Goal: Task Accomplishment & Management: Complete application form

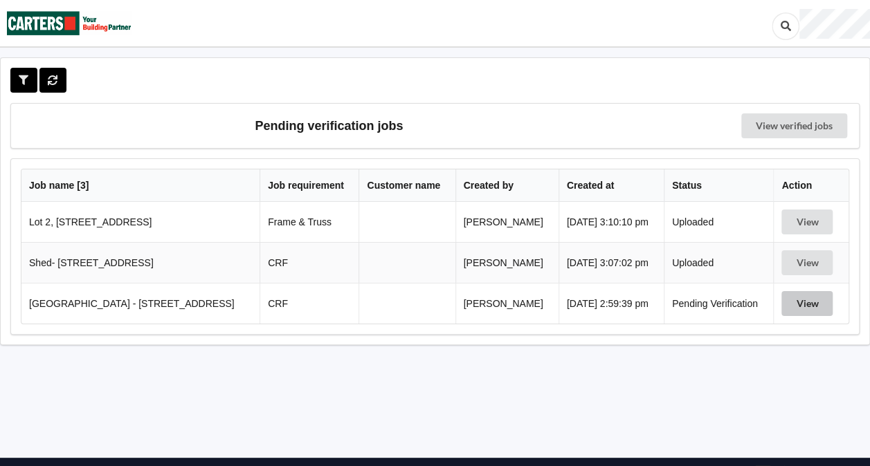
click at [800, 306] on button "View" at bounding box center [806, 303] width 51 height 25
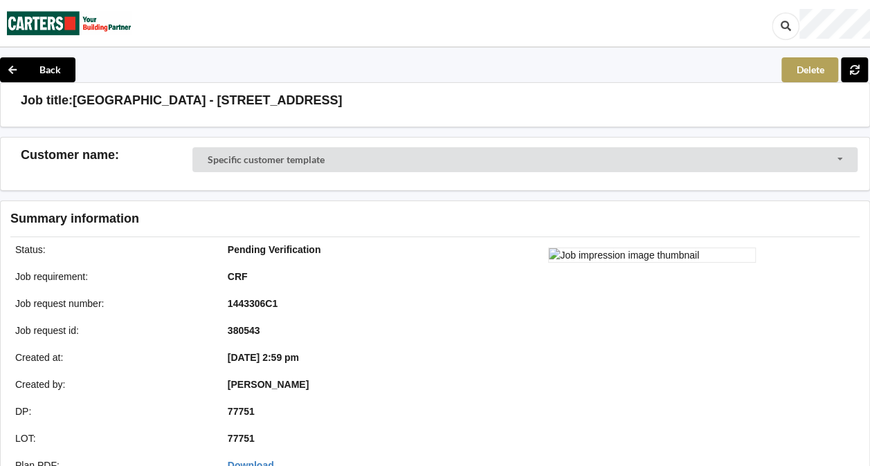
click at [808, 72] on button "Delete" at bounding box center [809, 69] width 57 height 25
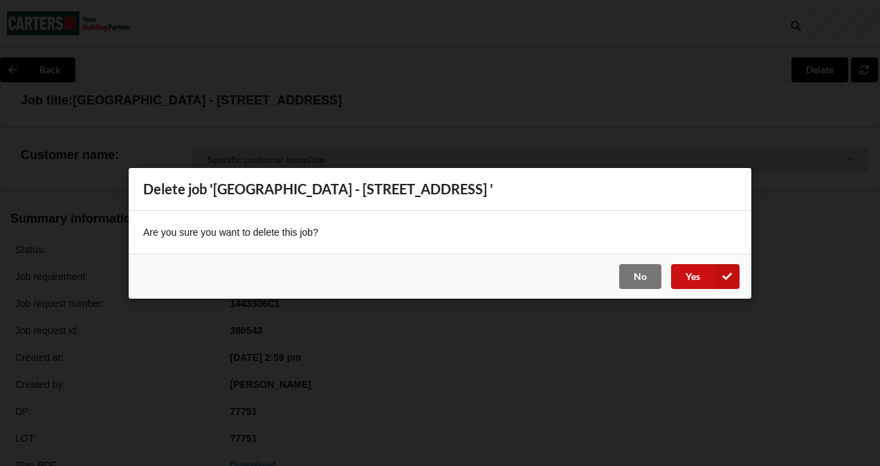
click at [682, 281] on button "Yes" at bounding box center [705, 276] width 69 height 25
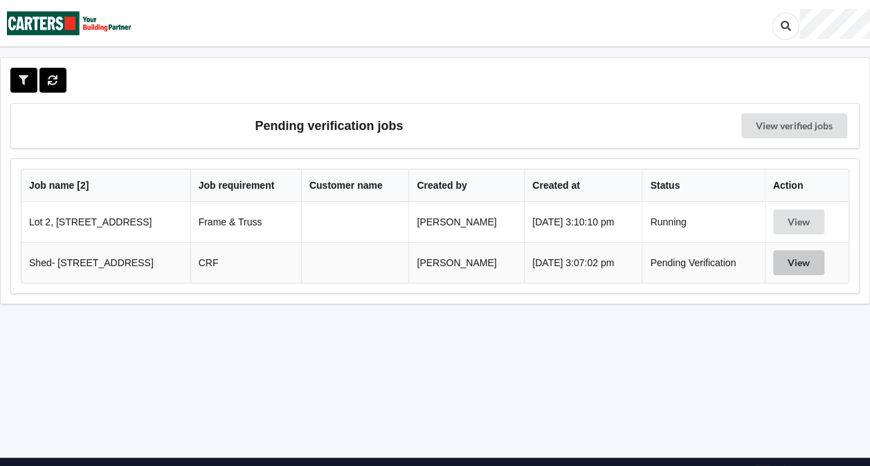
click at [793, 270] on button "View" at bounding box center [798, 263] width 51 height 25
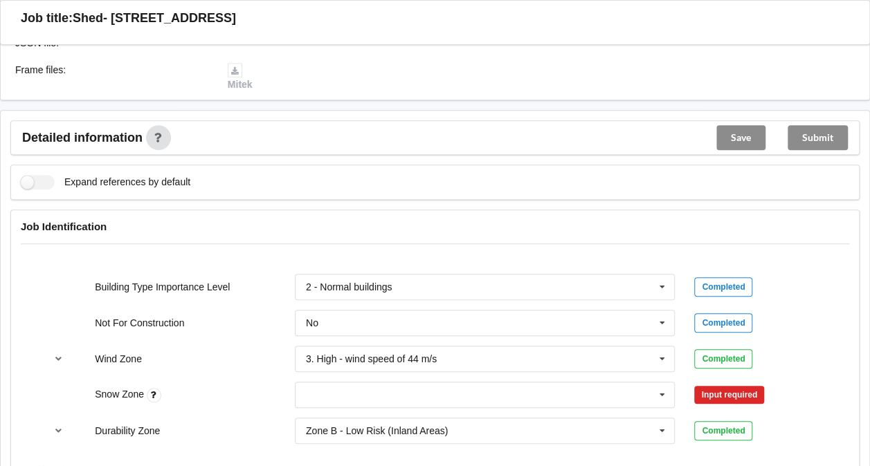
scroll to position [680, 0]
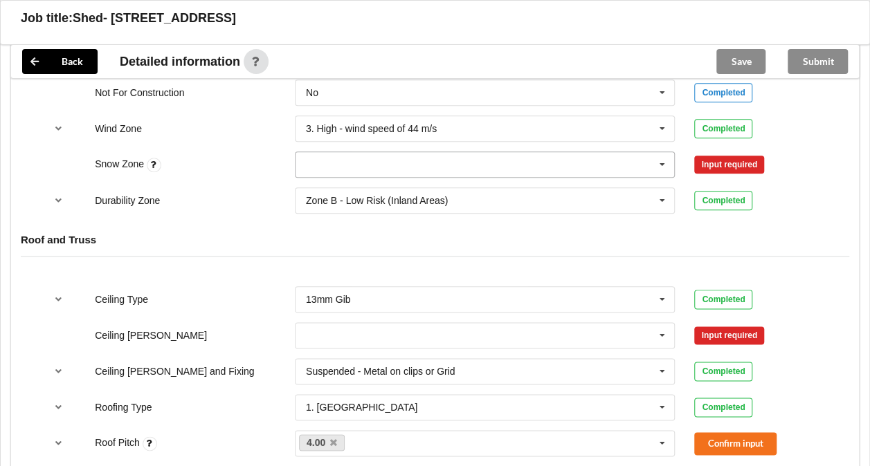
click at [505, 158] on input "text" at bounding box center [485, 164] width 379 height 25
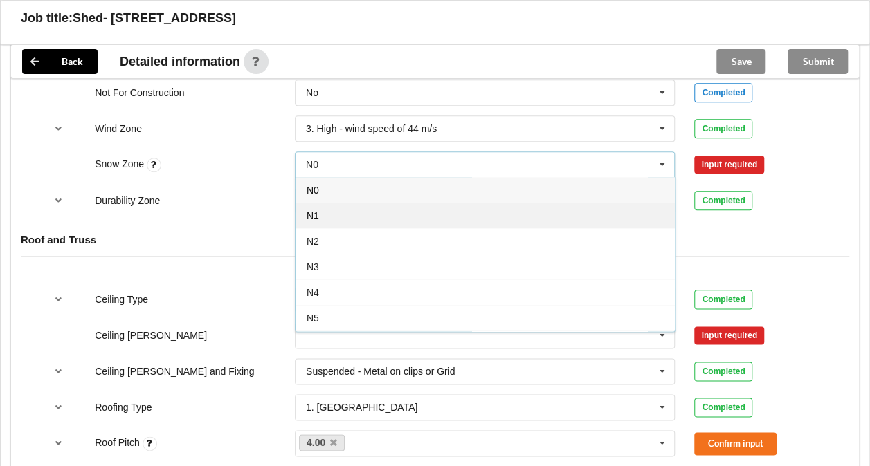
click at [372, 207] on div "N1" at bounding box center [485, 216] width 379 height 26
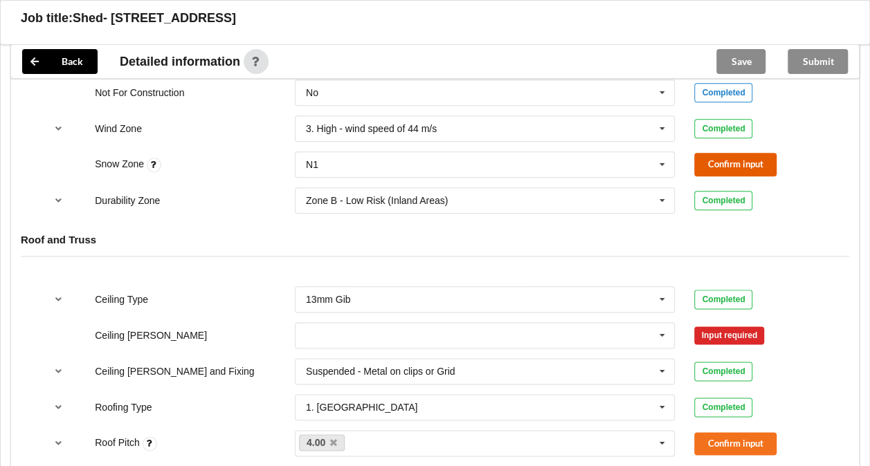
click at [723, 163] on button "Confirm input" at bounding box center [735, 164] width 82 height 23
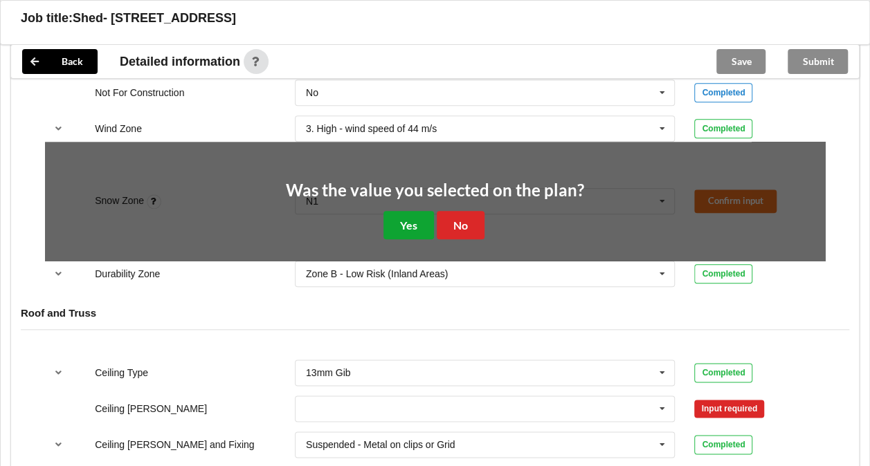
click at [400, 218] on button "Yes" at bounding box center [408, 225] width 51 height 28
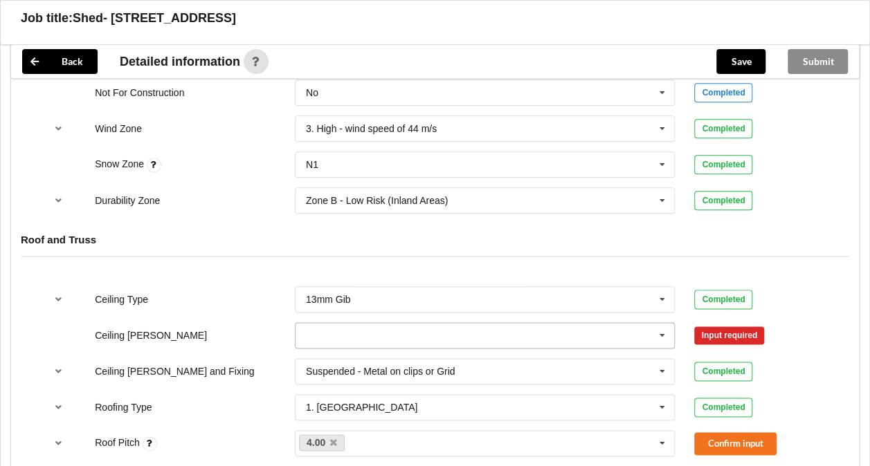
click at [659, 332] on icon at bounding box center [662, 336] width 21 height 26
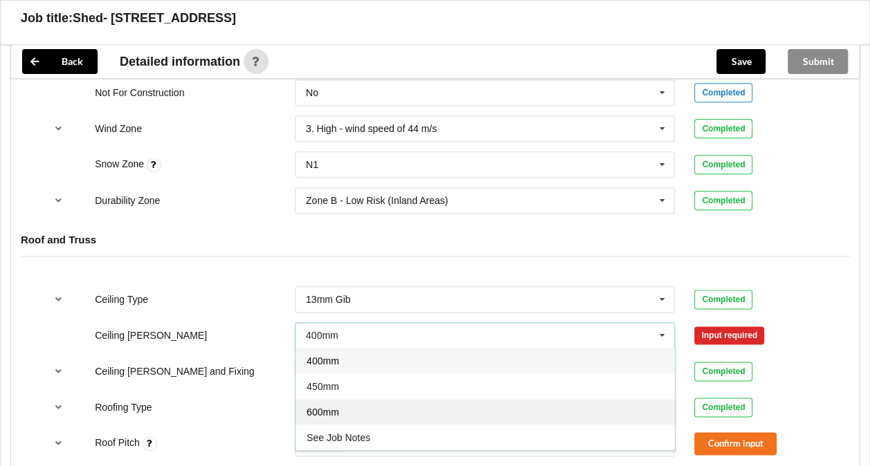
click at [332, 410] on span "600mm" at bounding box center [323, 412] width 33 height 11
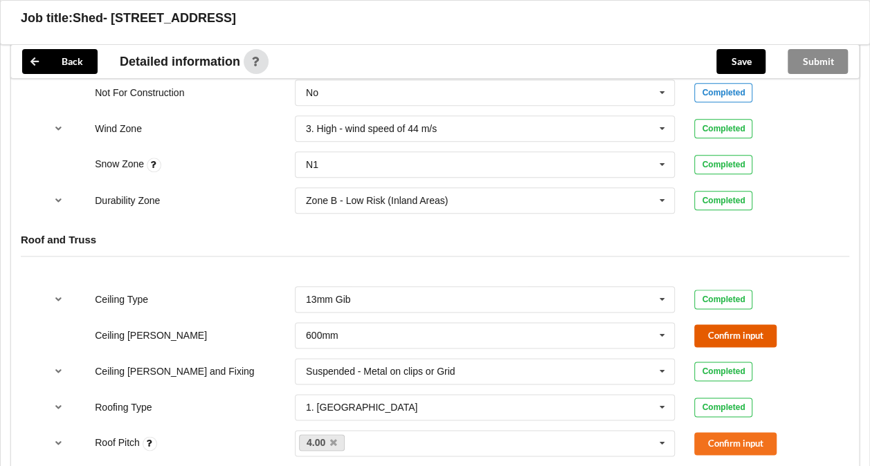
click at [714, 334] on button "Confirm input" at bounding box center [735, 336] width 82 height 23
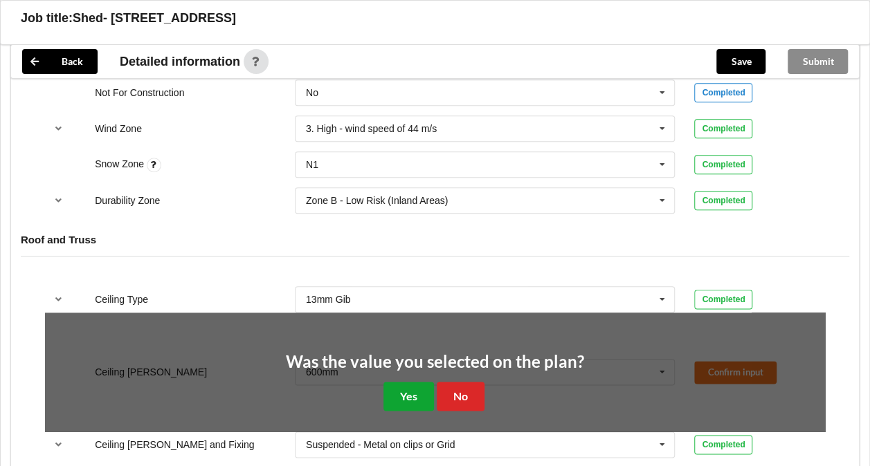
click at [397, 390] on button "Yes" at bounding box center [408, 396] width 51 height 28
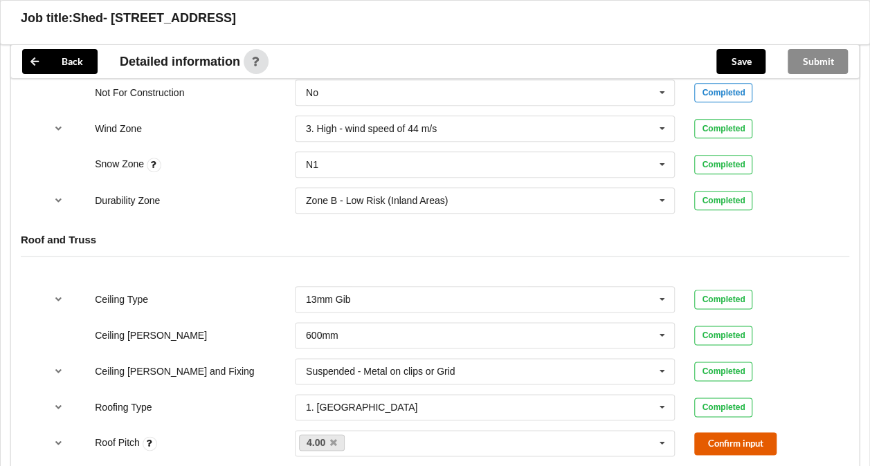
click at [741, 440] on button "Confirm input" at bounding box center [735, 444] width 82 height 23
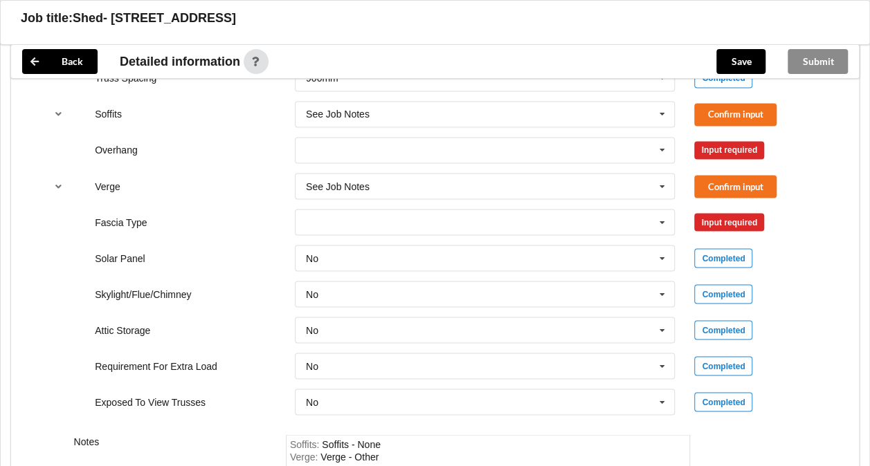
scroll to position [1111, 0]
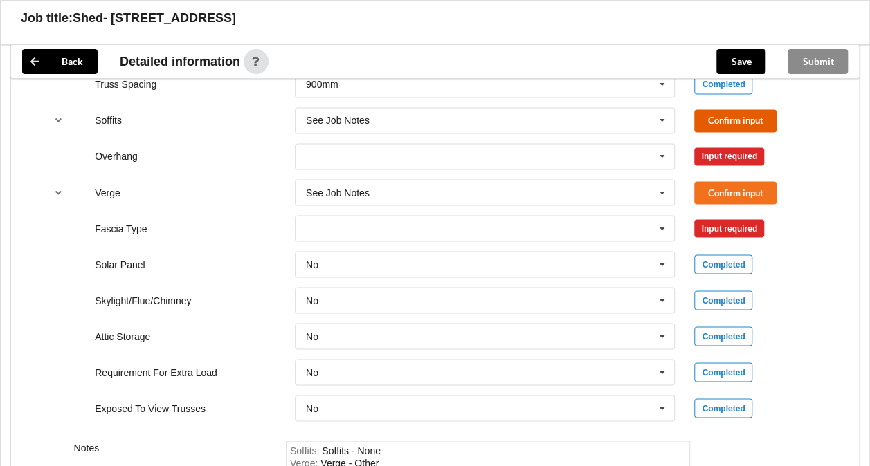
click at [709, 123] on button "Confirm input" at bounding box center [735, 120] width 82 height 23
click at [664, 154] on icon at bounding box center [662, 157] width 21 height 26
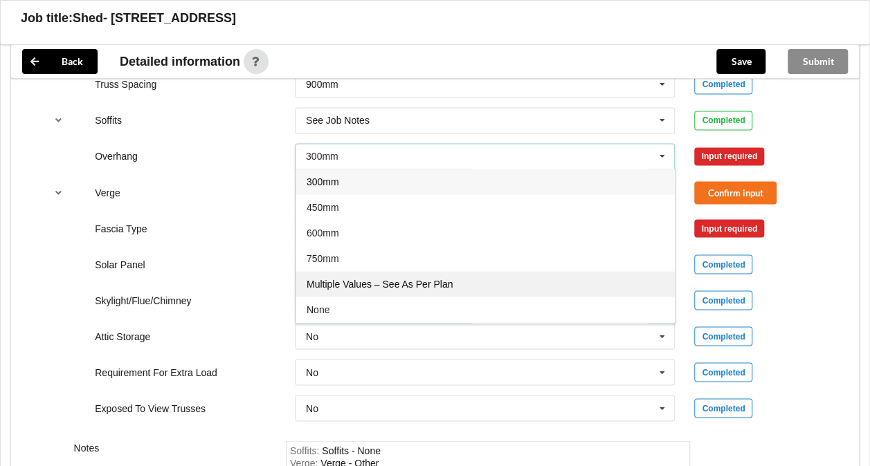
click at [374, 283] on span "Multiple Values – See As Per Plan" at bounding box center [380, 284] width 146 height 11
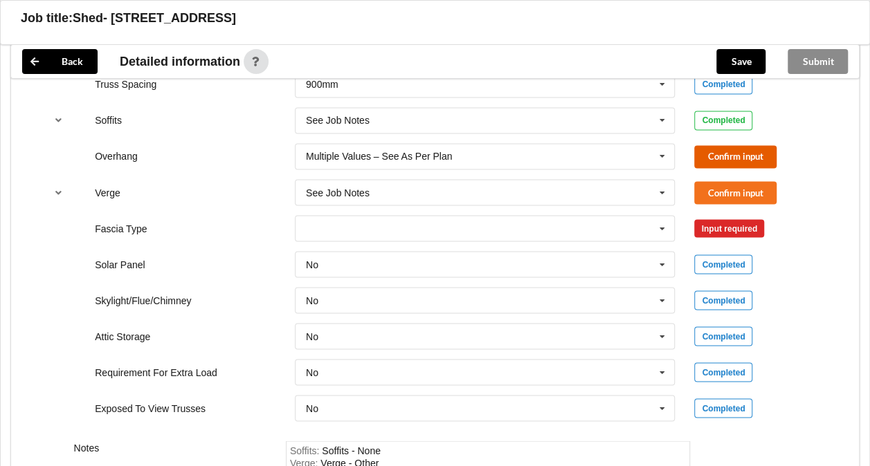
click at [710, 156] on button "Confirm input" at bounding box center [735, 156] width 82 height 23
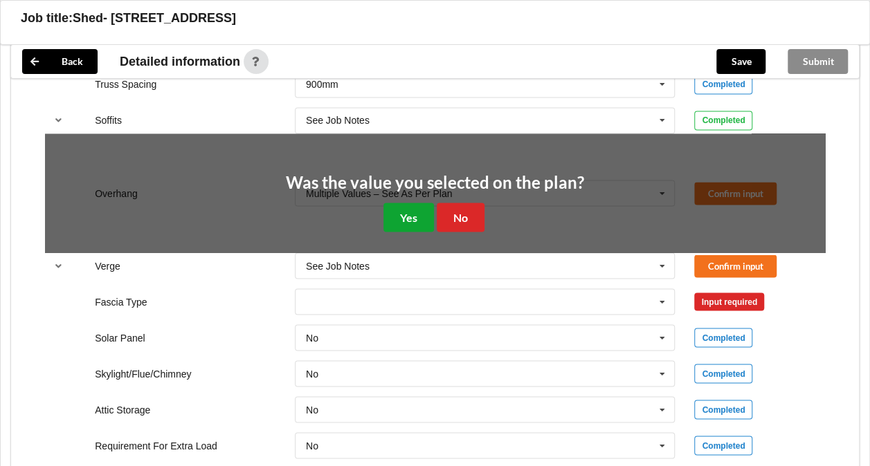
click at [399, 218] on button "Yes" at bounding box center [408, 217] width 51 height 28
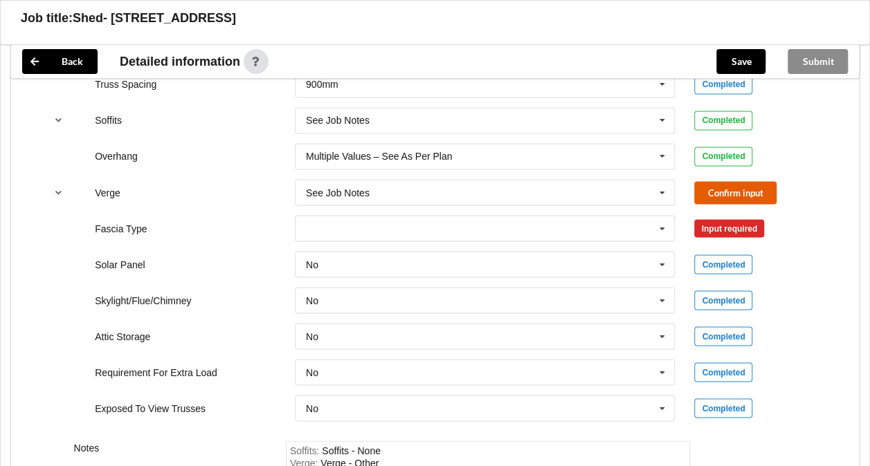
click at [729, 191] on button "Confirm input" at bounding box center [735, 192] width 82 height 23
click at [644, 219] on input "text" at bounding box center [485, 228] width 379 height 25
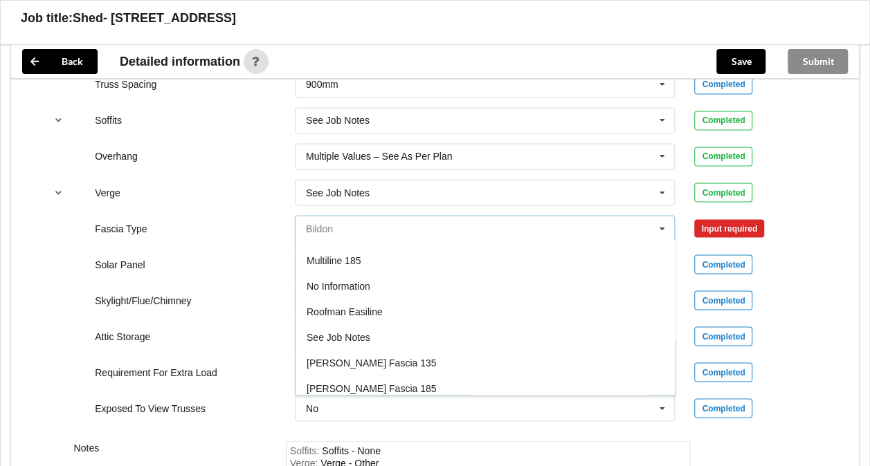
scroll to position [439, 0]
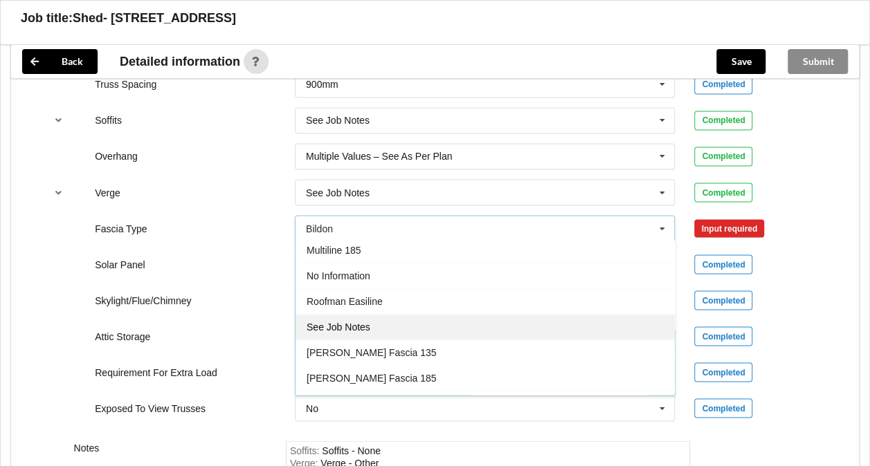
click at [346, 325] on div "See Job Notes" at bounding box center [485, 327] width 379 height 26
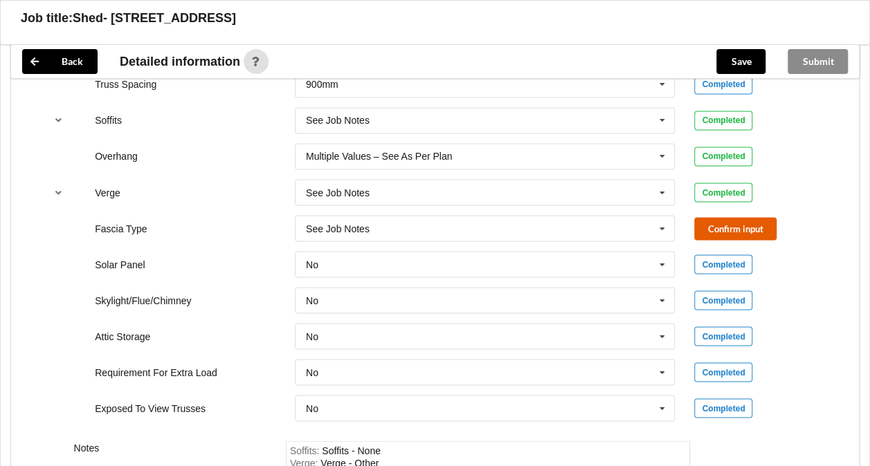
click at [713, 228] on button "Confirm input" at bounding box center [735, 228] width 82 height 23
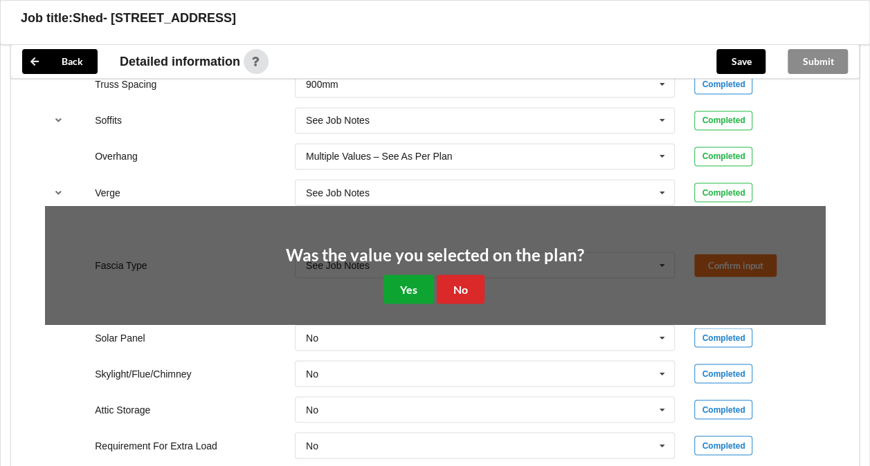
click at [416, 289] on button "Yes" at bounding box center [408, 289] width 51 height 28
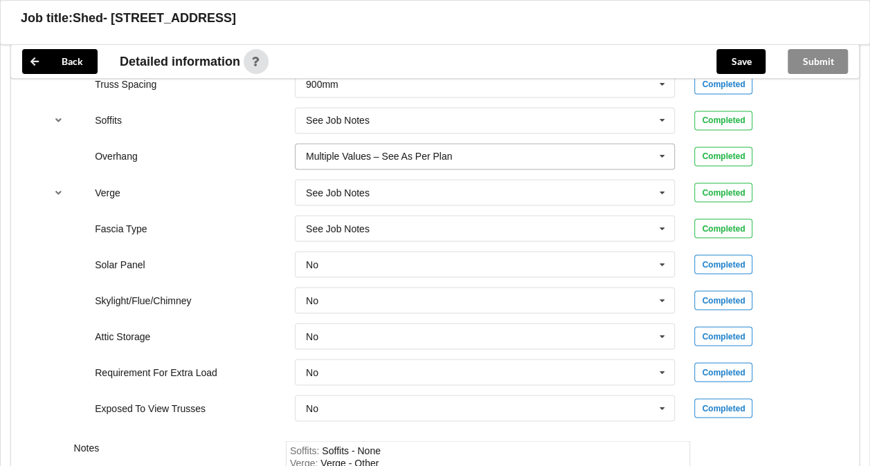
click at [431, 152] on div "Multiple Values – See As Per Plan" at bounding box center [379, 157] width 146 height 10
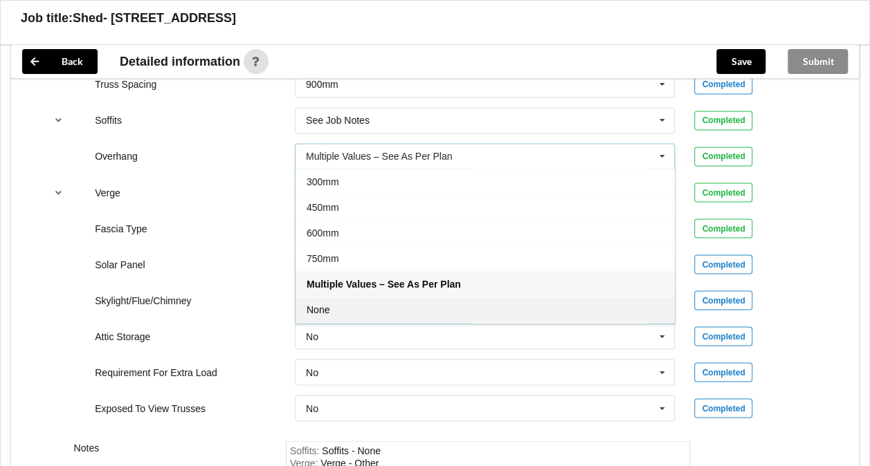
click at [345, 300] on div "None" at bounding box center [485, 310] width 379 height 26
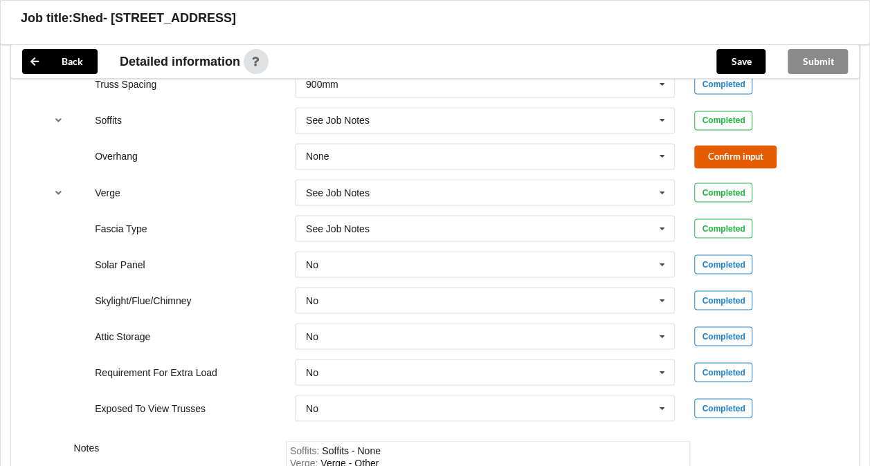
click at [746, 149] on button "Confirm input" at bounding box center [735, 156] width 82 height 23
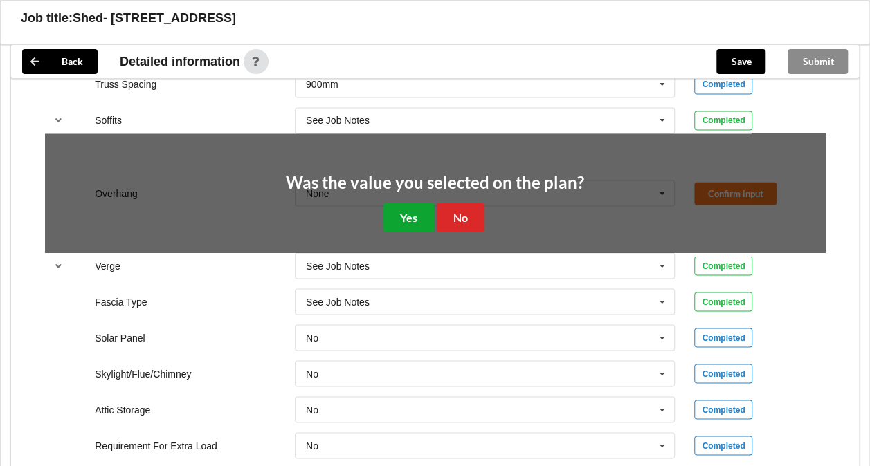
click at [414, 203] on button "Yes" at bounding box center [408, 217] width 51 height 28
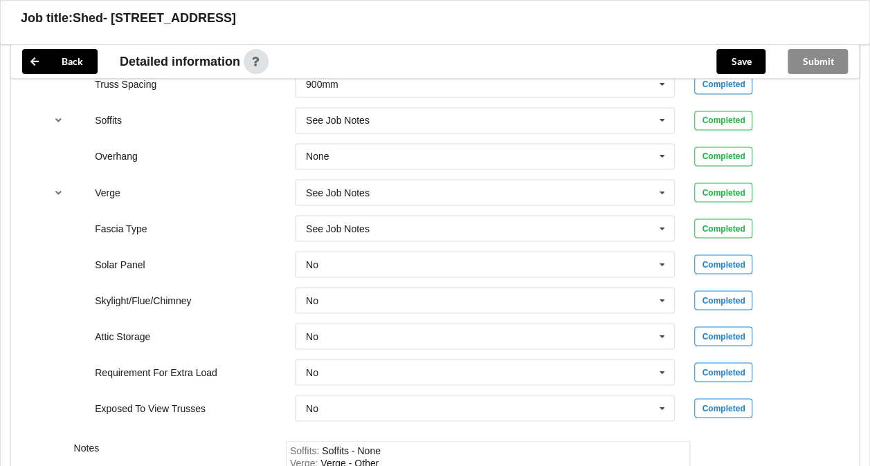
click at [864, 325] on div "Back Detailed information Save Submit Expand references by default Job Identifi…" at bounding box center [435, 25] width 870 height 1152
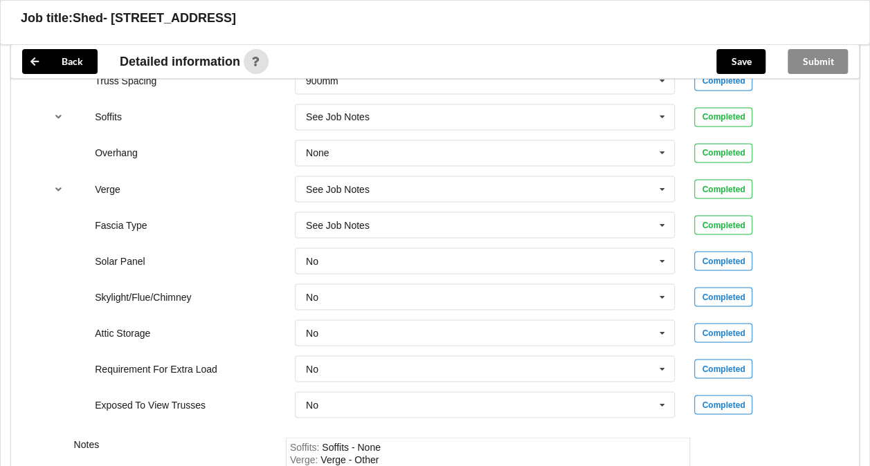
scroll to position [1320, 0]
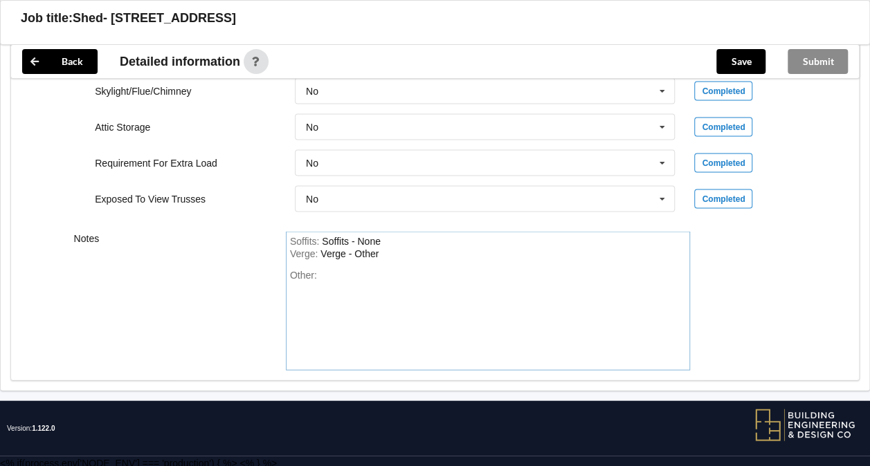
click at [359, 270] on div "Other:" at bounding box center [488, 318] width 397 height 97
click at [727, 61] on button "Save" at bounding box center [740, 61] width 49 height 25
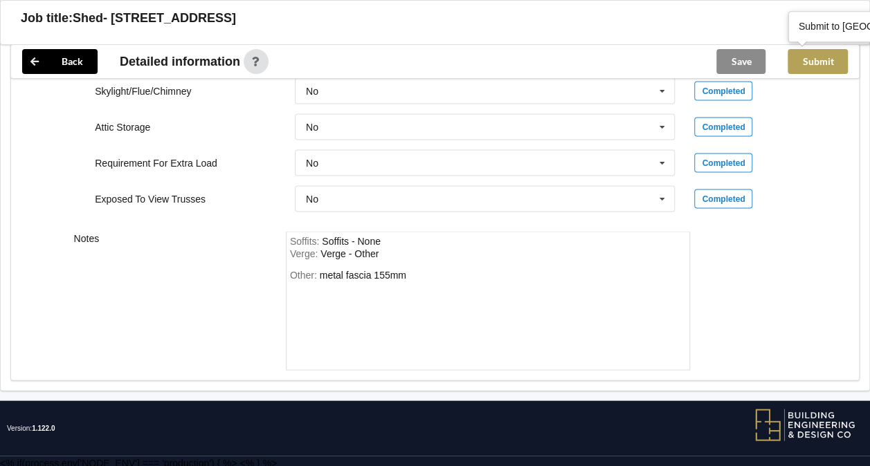
click at [826, 62] on button "Submit" at bounding box center [818, 61] width 60 height 25
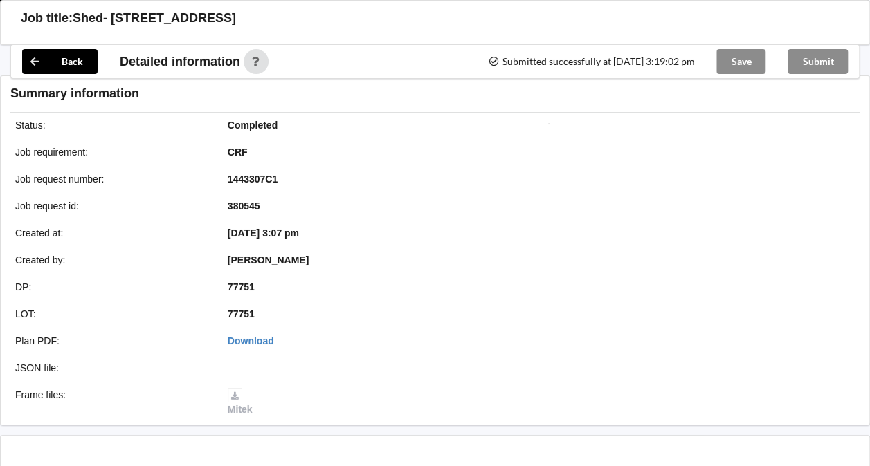
scroll to position [1257, 0]
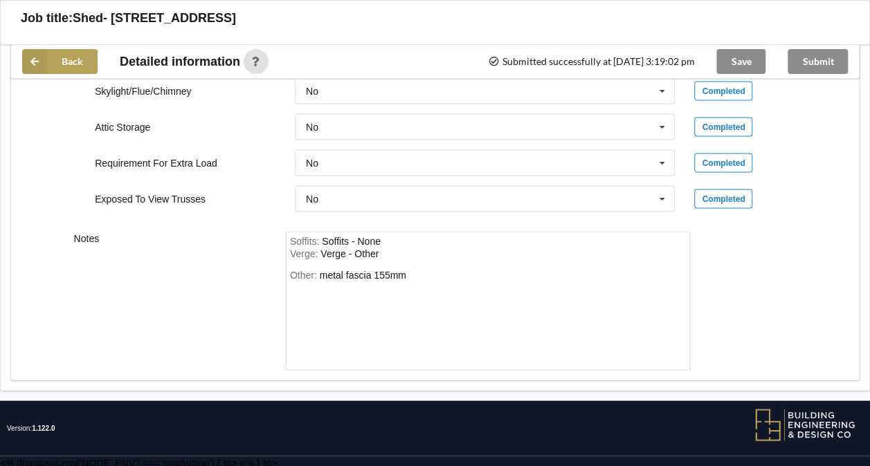
click at [57, 60] on button "Back" at bounding box center [59, 61] width 75 height 25
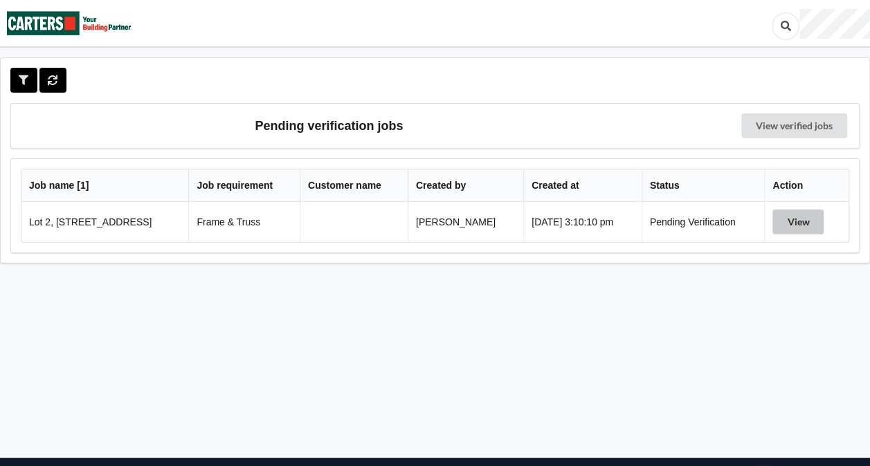
click at [810, 221] on button "View" at bounding box center [797, 222] width 51 height 25
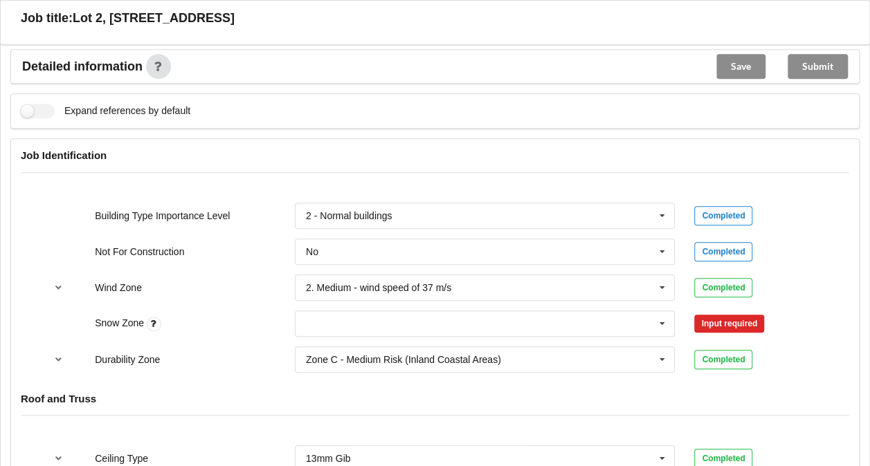
scroll to position [523, 0]
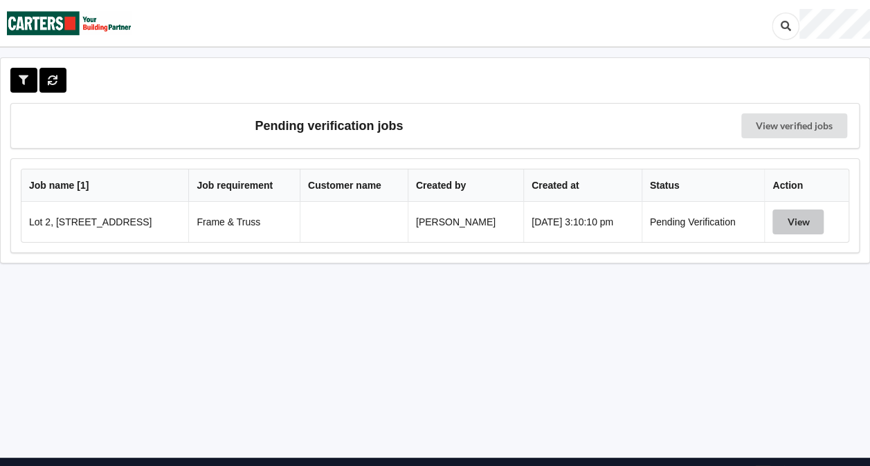
click at [789, 222] on button "View" at bounding box center [797, 222] width 51 height 25
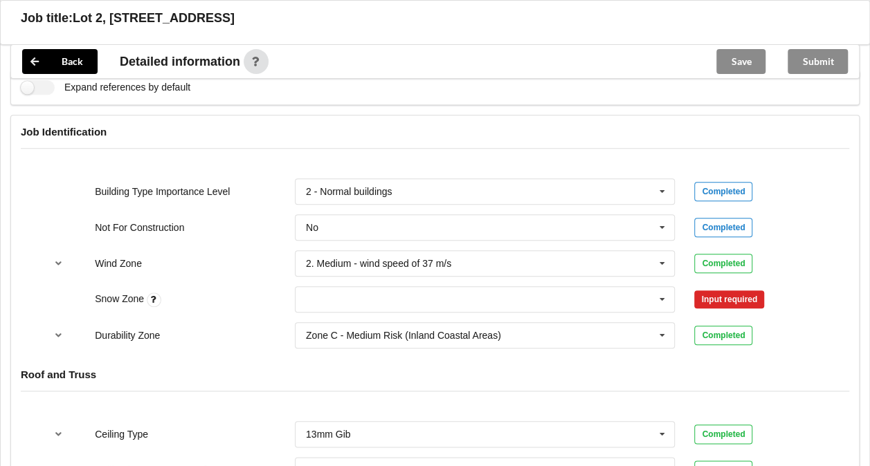
scroll to position [552, 0]
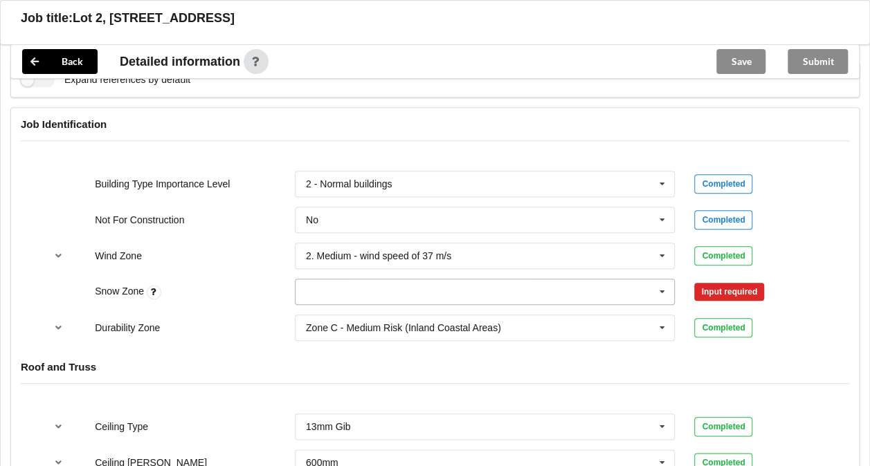
click at [660, 287] on icon at bounding box center [662, 293] width 21 height 26
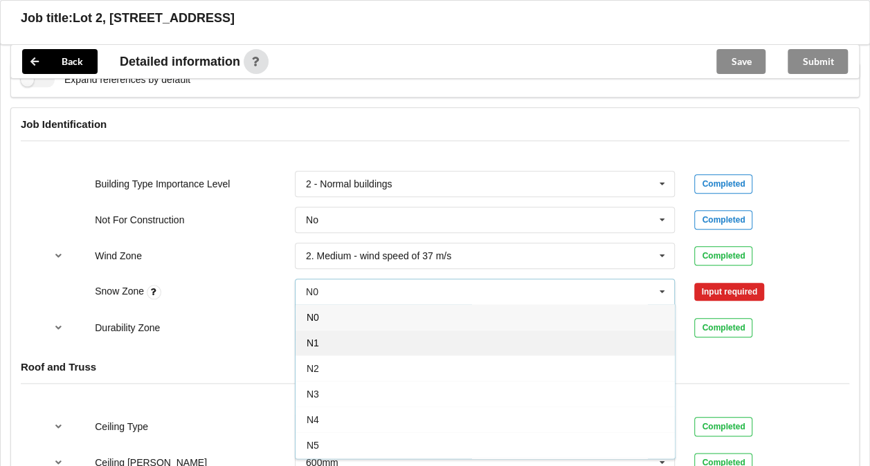
click at [374, 335] on div "N1" at bounding box center [485, 343] width 379 height 26
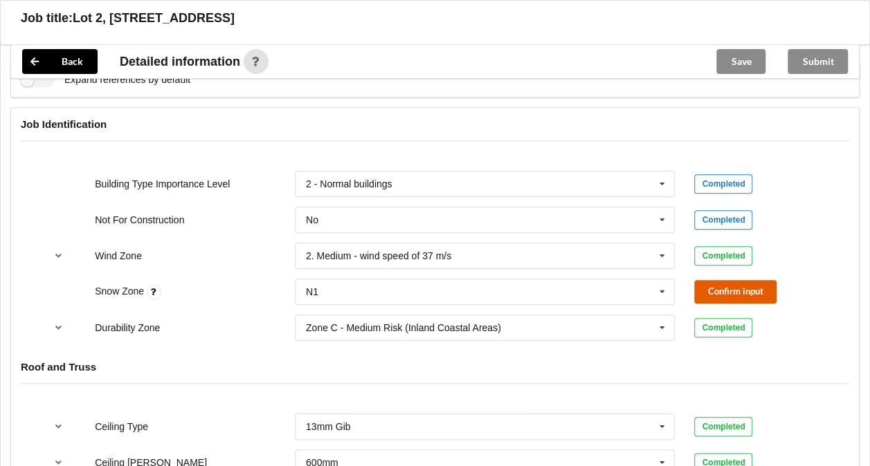
click at [711, 291] on button "Confirm input" at bounding box center [735, 291] width 82 height 23
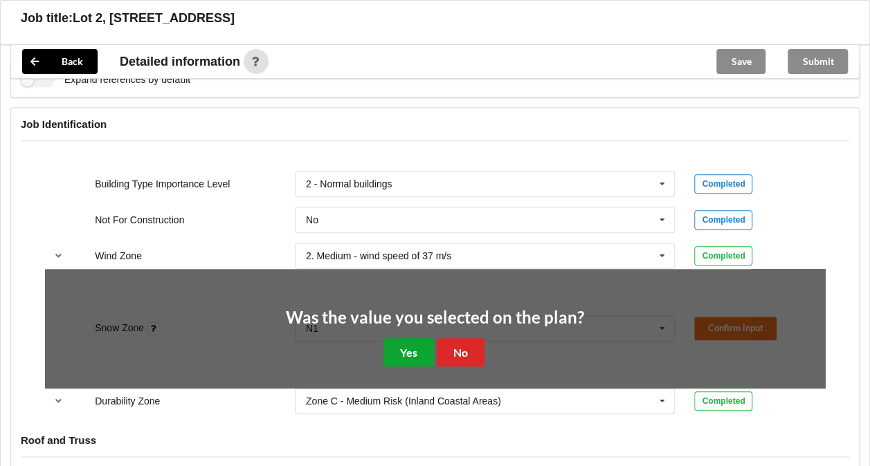
click at [411, 347] on button "Yes" at bounding box center [408, 352] width 51 height 28
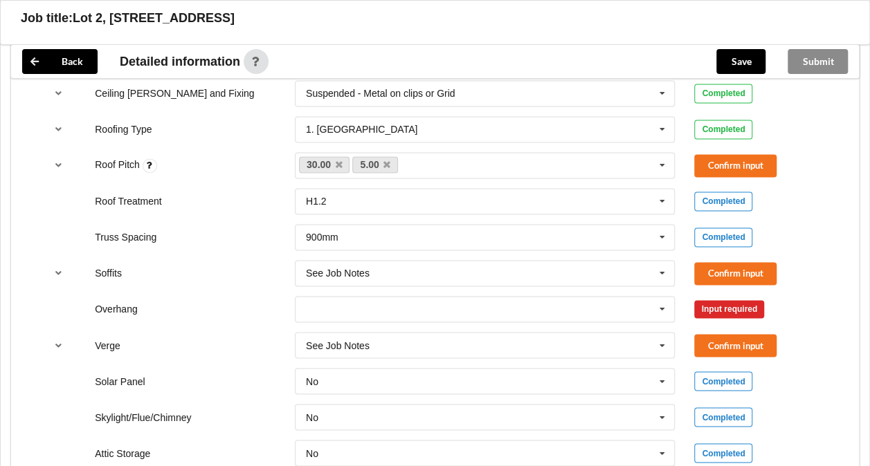
scroll to position [954, 0]
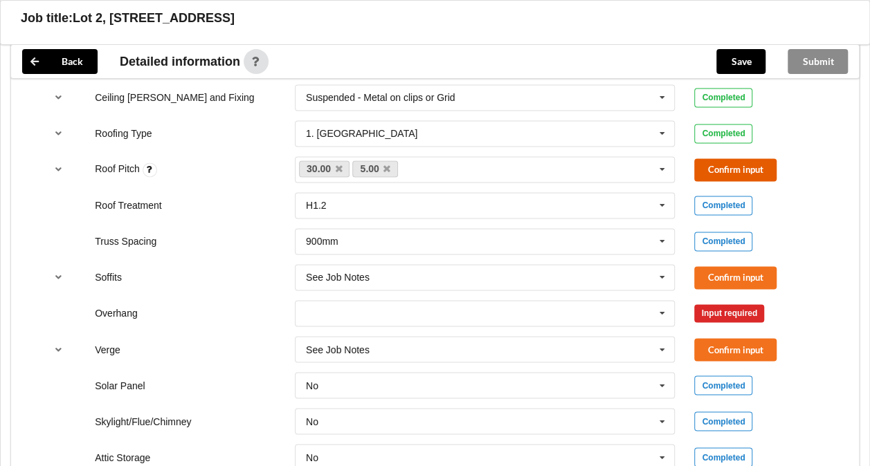
click at [731, 170] on button "Confirm input" at bounding box center [735, 169] width 82 height 23
click at [712, 273] on button "Confirm input" at bounding box center [735, 277] width 82 height 23
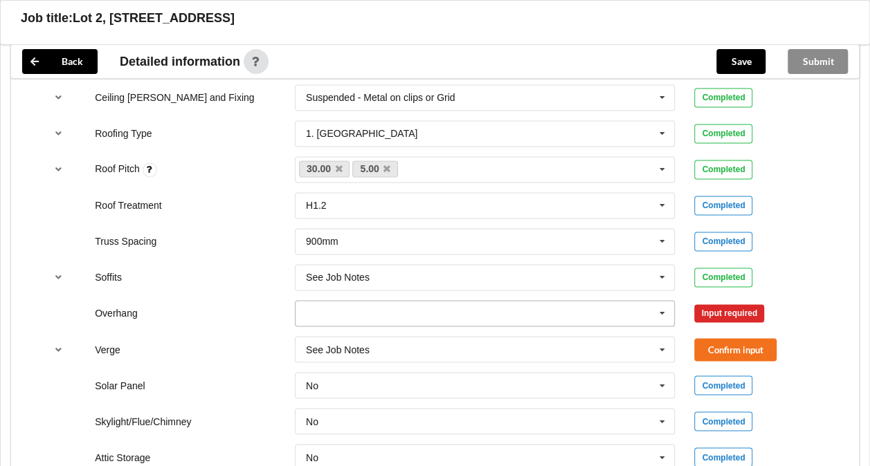
click at [658, 310] on icon at bounding box center [662, 314] width 21 height 26
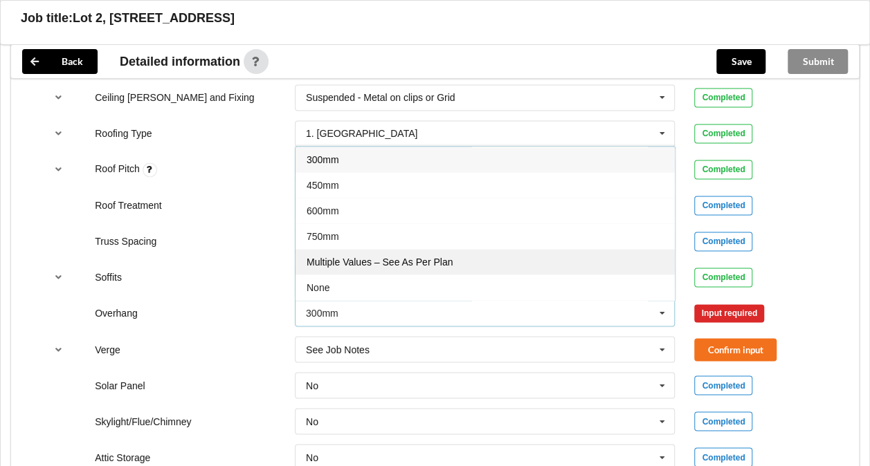
click at [545, 259] on div "Multiple Values – See As Per Plan" at bounding box center [485, 262] width 379 height 26
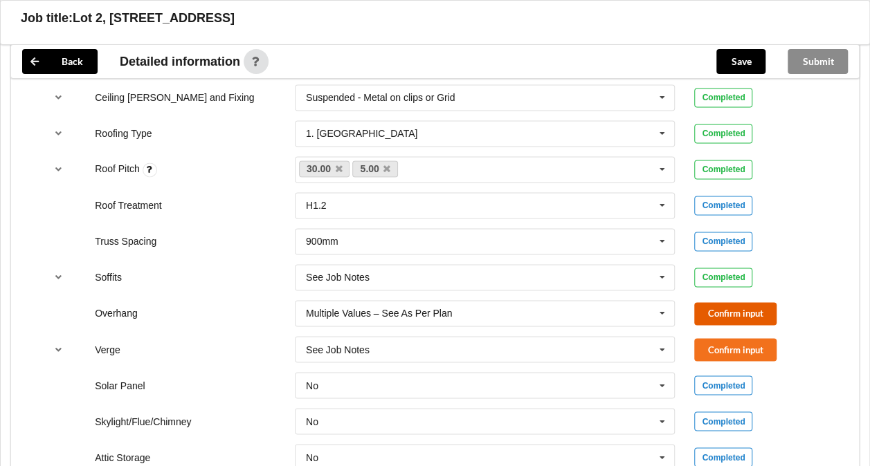
click at [714, 311] on button "Confirm input" at bounding box center [735, 313] width 82 height 23
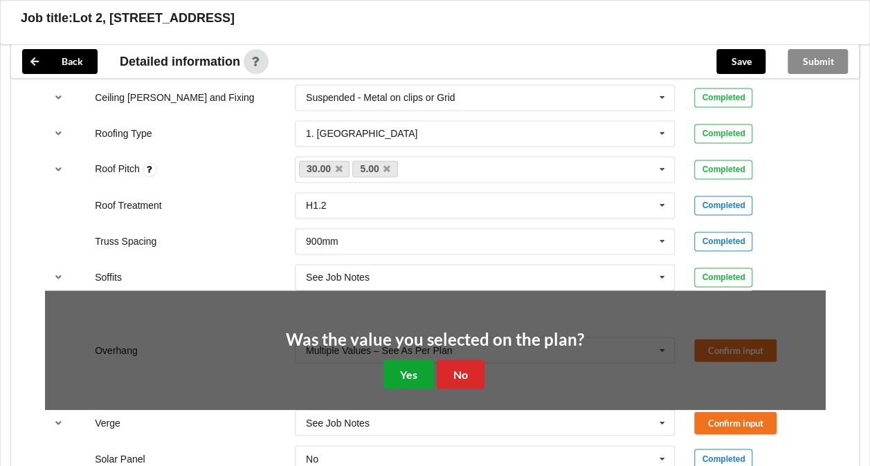
click at [393, 364] on button "Yes" at bounding box center [408, 374] width 51 height 28
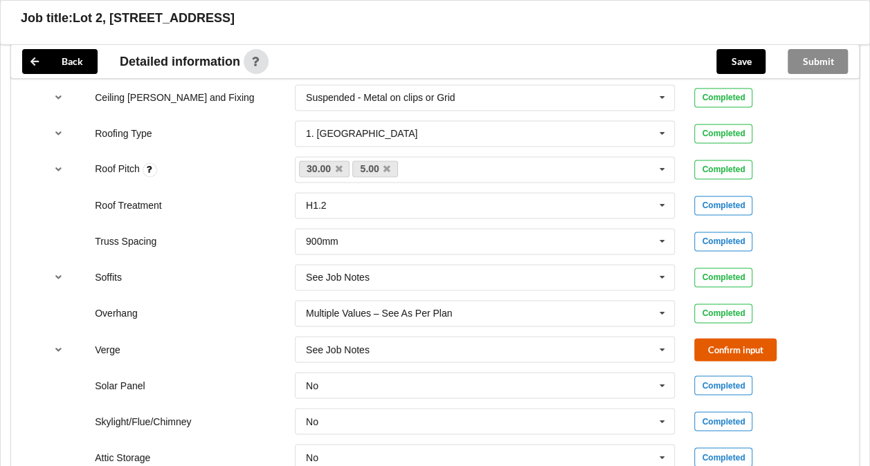
click at [724, 346] on button "Confirm input" at bounding box center [735, 349] width 82 height 23
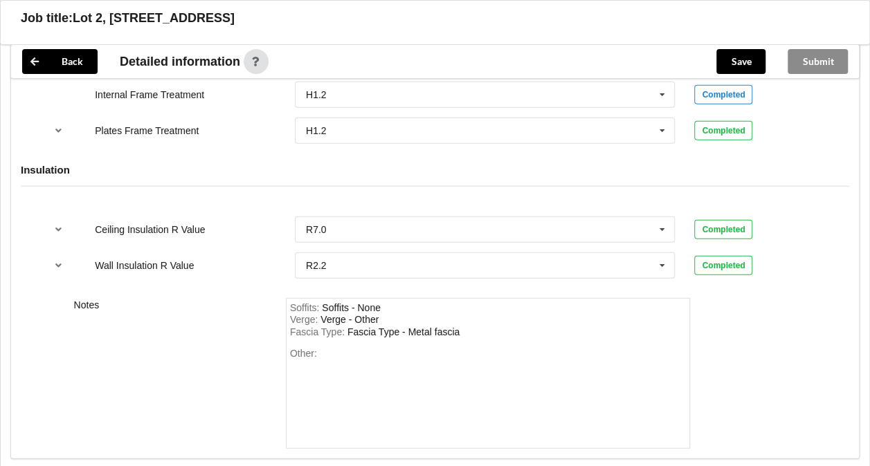
scroll to position [1746, 0]
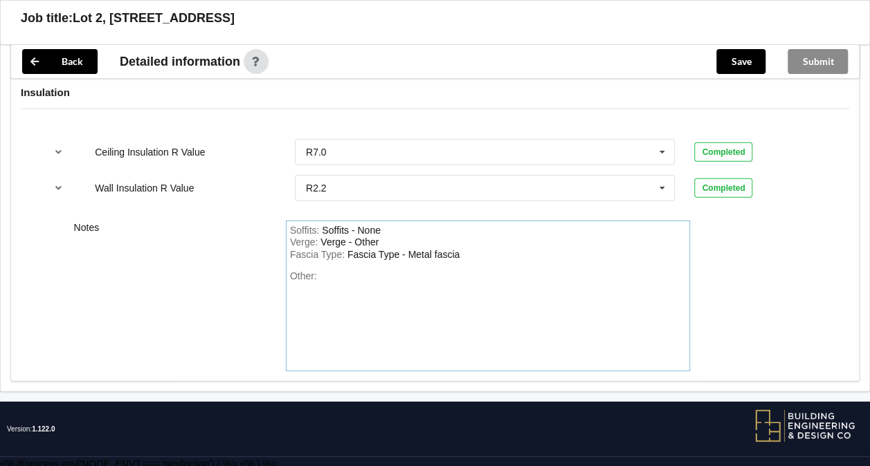
click at [487, 251] on div "Fascia Type : Fascia Type - Metal fascia" at bounding box center [488, 255] width 397 height 12
click at [746, 55] on button "Save" at bounding box center [740, 61] width 49 height 25
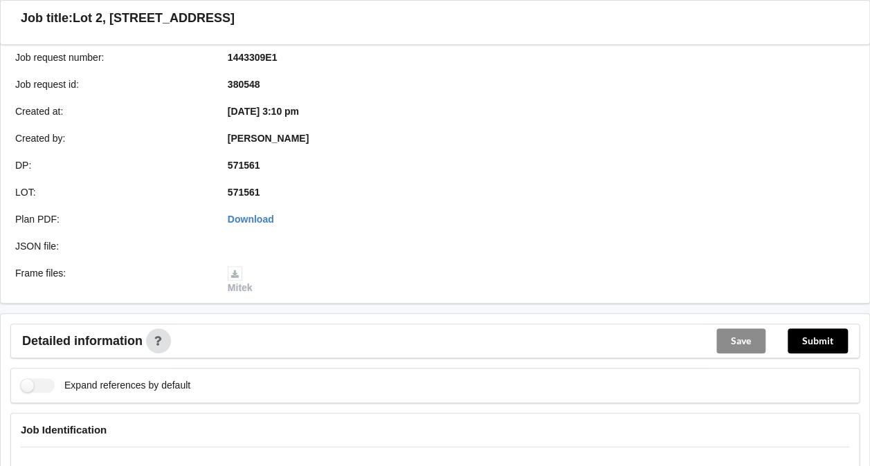
scroll to position [178, 0]
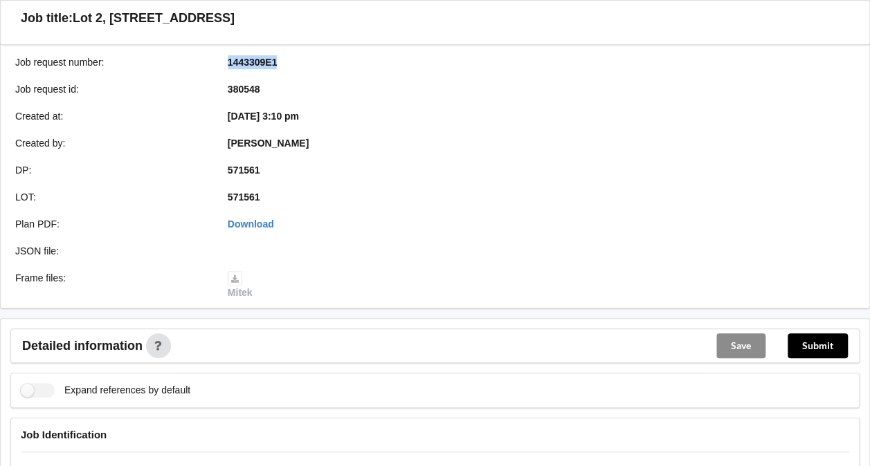
drag, startPoint x: 226, startPoint y: 59, endPoint x: 285, endPoint y: 63, distance: 59.0
click at [285, 63] on div "1443309E1" at bounding box center [324, 62] width 212 height 14
copy b "1443309E1"
click at [822, 343] on button "Submit" at bounding box center [818, 346] width 60 height 25
